Goal: Check status: Check status

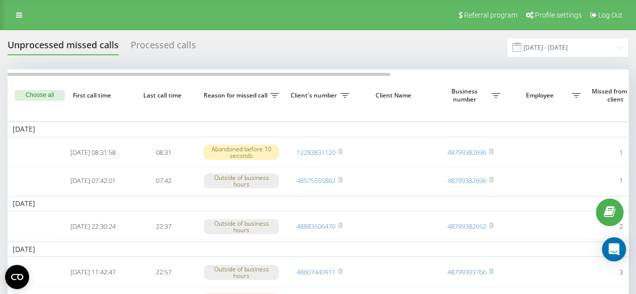
click at [151, 47] on div "Processed calls" at bounding box center [163, 48] width 65 height 16
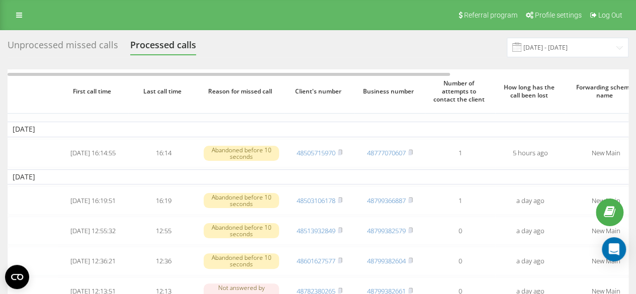
click at [100, 51] on div "Unprocessed missed calls" at bounding box center [63, 48] width 111 height 16
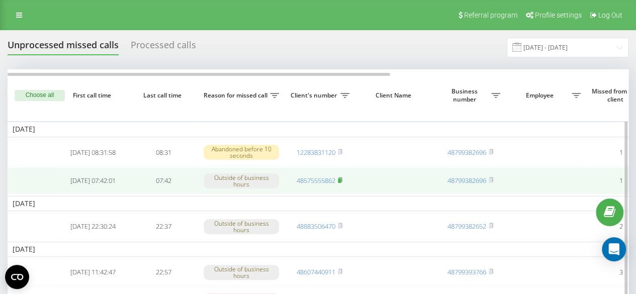
click at [340, 180] on icon at bounding box center [340, 180] width 5 height 6
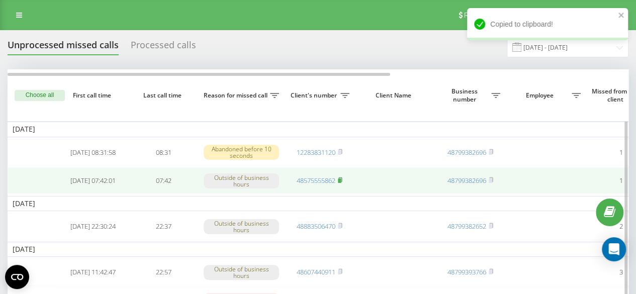
click at [340, 180] on icon at bounding box center [340, 180] width 5 height 6
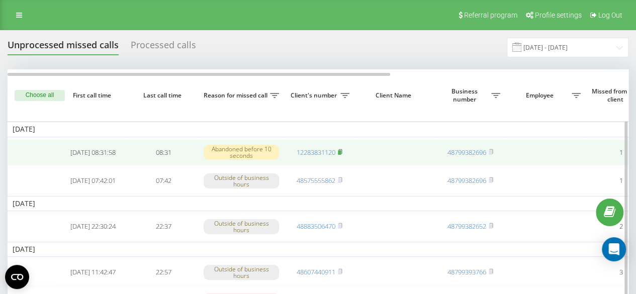
click at [341, 152] on rect at bounding box center [339, 152] width 3 height 5
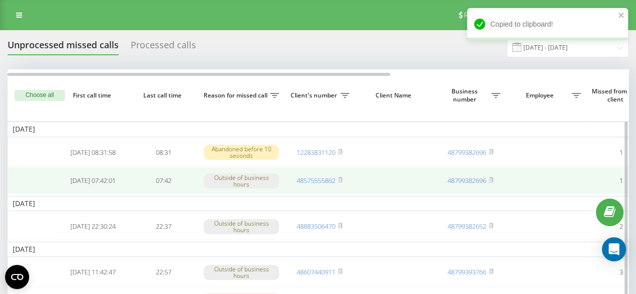
click at [403, 172] on td at bounding box center [394, 180] width 80 height 27
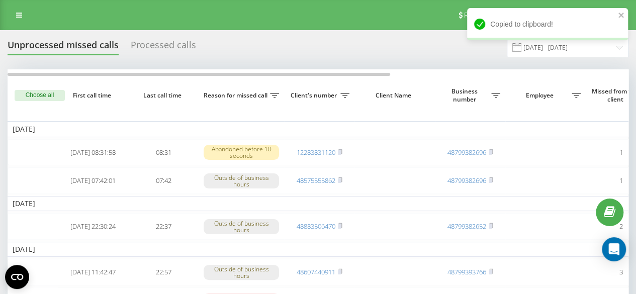
click at [170, 50] on div "Processed calls" at bounding box center [163, 48] width 65 height 16
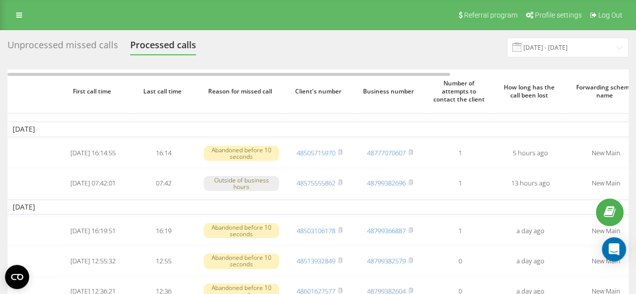
click at [99, 43] on div "Unprocessed missed calls" at bounding box center [63, 48] width 111 height 16
